Goal: Obtain resource: Obtain resource

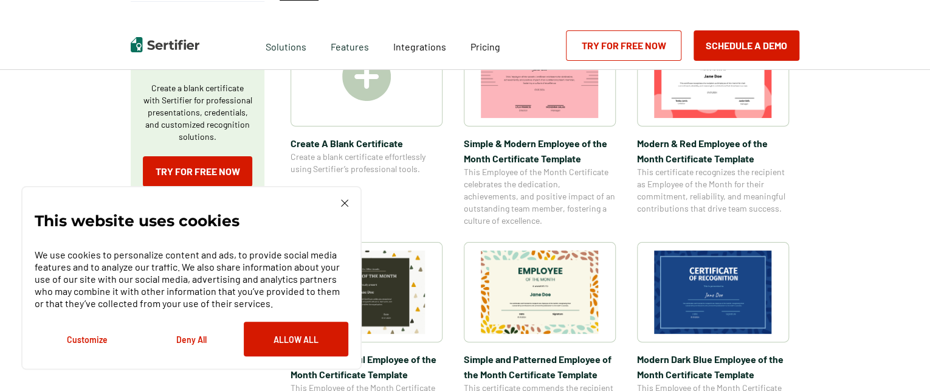
click at [528, 277] on img at bounding box center [540, 291] width 118 height 83
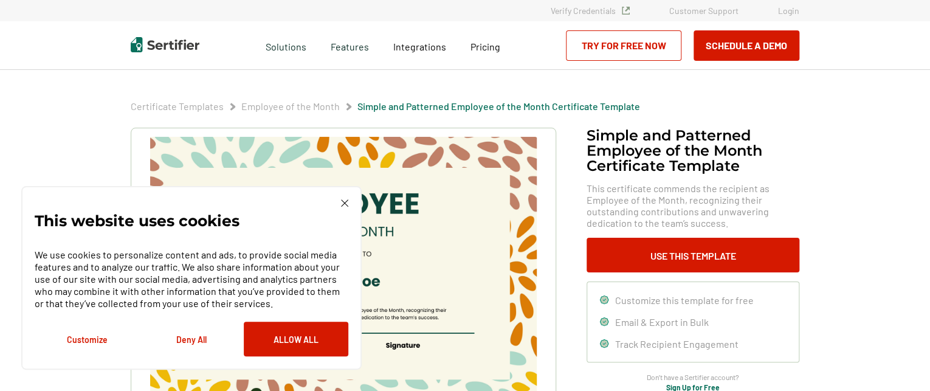
click at [343, 204] on img at bounding box center [344, 202] width 7 height 7
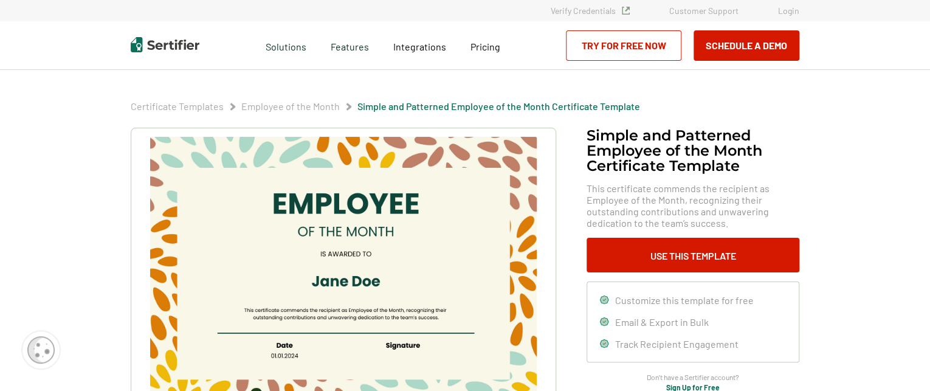
click at [363, 286] on img at bounding box center [343, 274] width 387 height 274
click at [365, 277] on img at bounding box center [343, 274] width 387 height 274
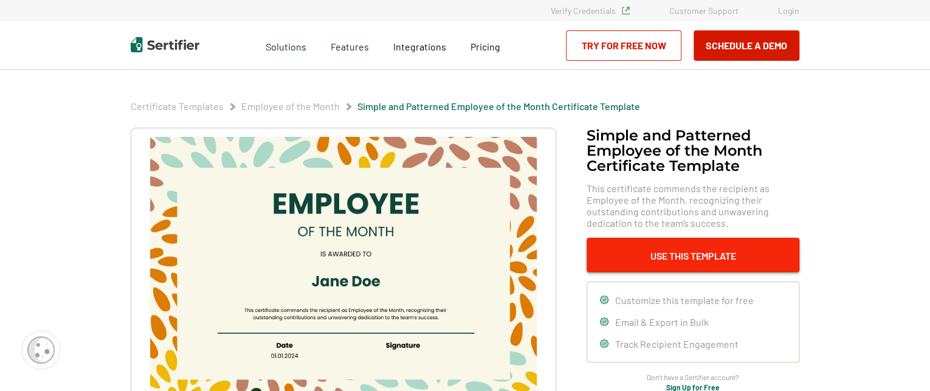
click at [722, 262] on button "Use This Template" at bounding box center [693, 255] width 213 height 35
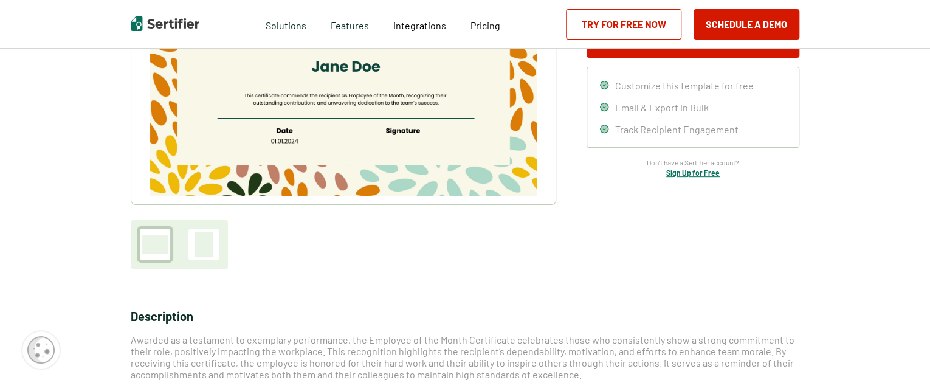
scroll to position [243, 0]
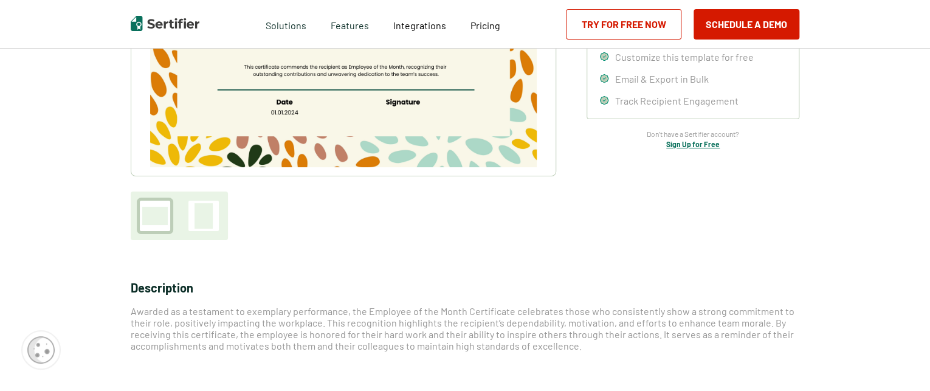
click at [207, 208] on div at bounding box center [204, 216] width 18 height 26
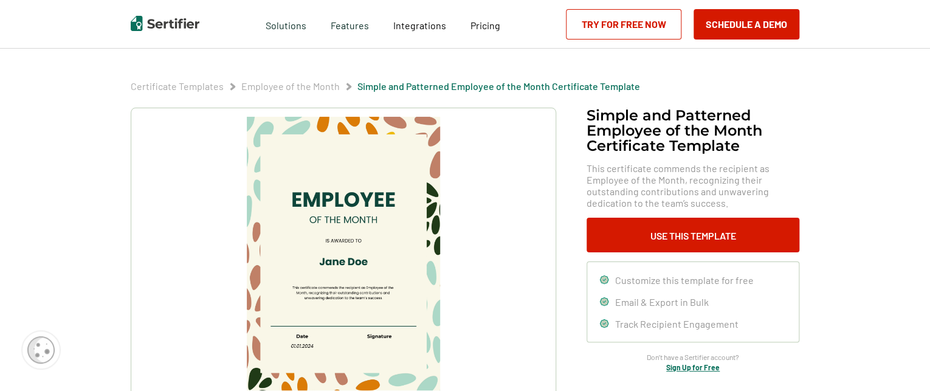
scroll to position [0, 0]
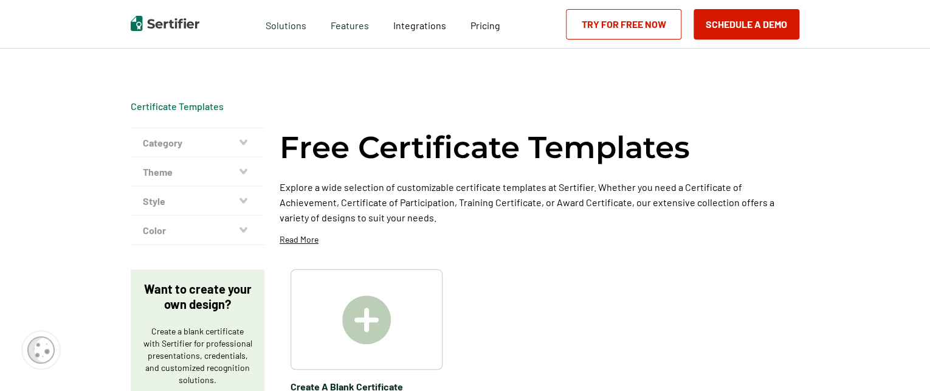
scroll to position [243, 0]
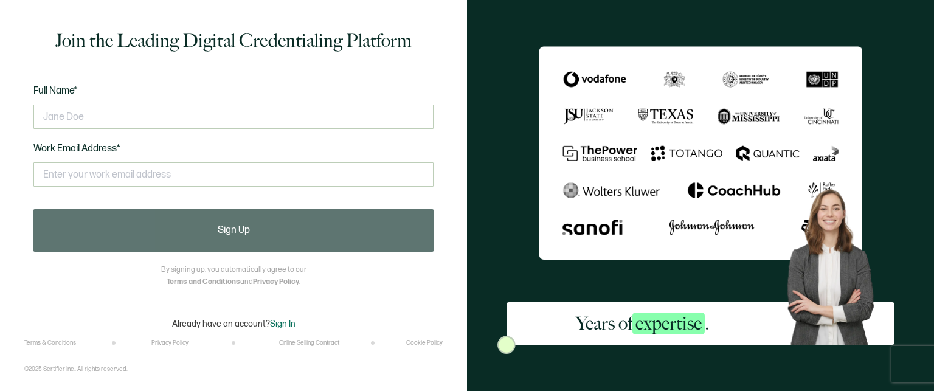
drag, startPoint x: 108, startPoint y: 124, endPoint x: 24, endPoint y: 122, distance: 83.3
click at [24, 122] on div "Join the Leading Digital Credentialing Platform Full Name* Work Email Address* …" at bounding box center [233, 178] width 418 height 321
click at [66, 115] on input "text" at bounding box center [233, 117] width 400 height 24
type input "l"
type input "[PERSON_NAME]"
